Goal: Find specific page/section: Find specific page/section

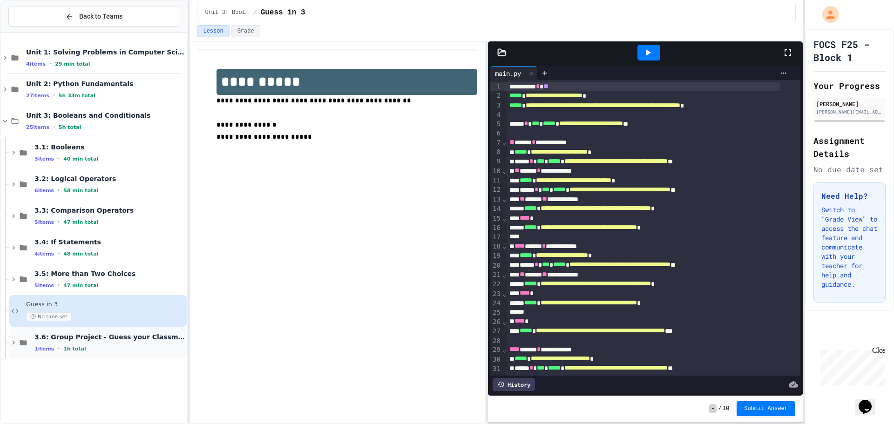
click at [92, 338] on span "3.6: Group Project - Guess your Classmates!" at bounding box center [109, 337] width 150 height 8
click at [110, 378] on div "1h" at bounding box center [109, 380] width 150 height 9
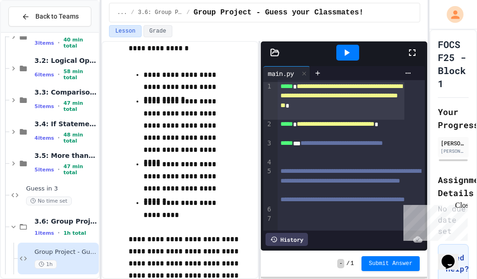
scroll to position [121, 0]
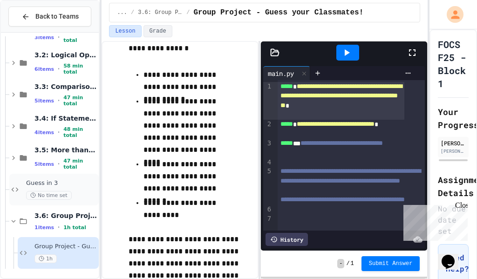
click at [71, 179] on div "Guess in 3 No time set" at bounding box center [53, 190] width 89 height 32
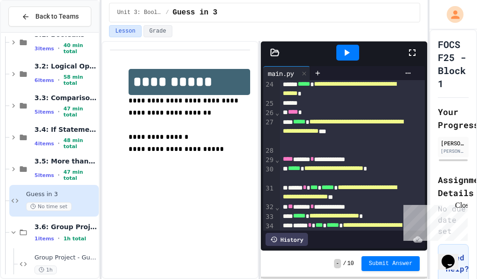
scroll to position [372, 0]
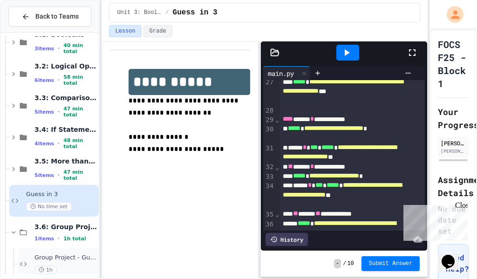
click at [81, 254] on span "Group Project - Guess your Classmates!" at bounding box center [65, 258] width 62 height 8
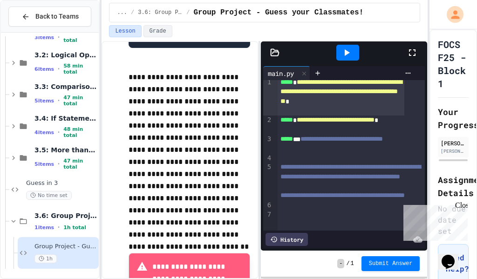
scroll to position [1164, 0]
